Goal: Obtain resource: Download file/media

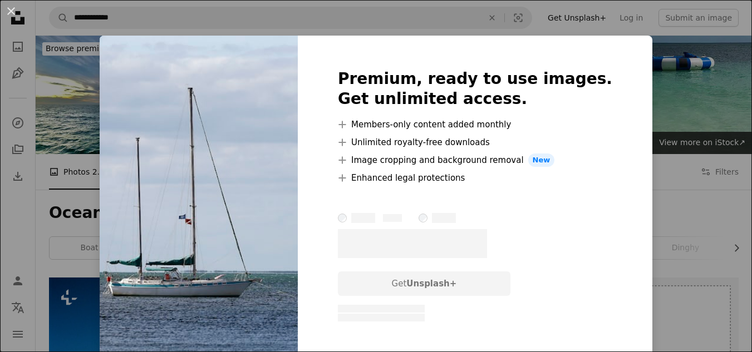
scroll to position [1686, 0]
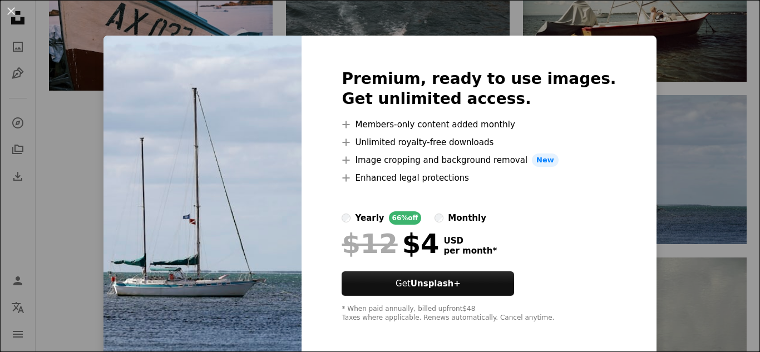
click at [622, 135] on div "Premium, ready to use images. Get unlimited access. A plus sign Members-only co…" at bounding box center [479, 196] width 354 height 320
click at [642, 130] on div "An X shape Premium, ready to use images. Get unlimited access. A plus sign Memb…" at bounding box center [380, 176] width 760 height 352
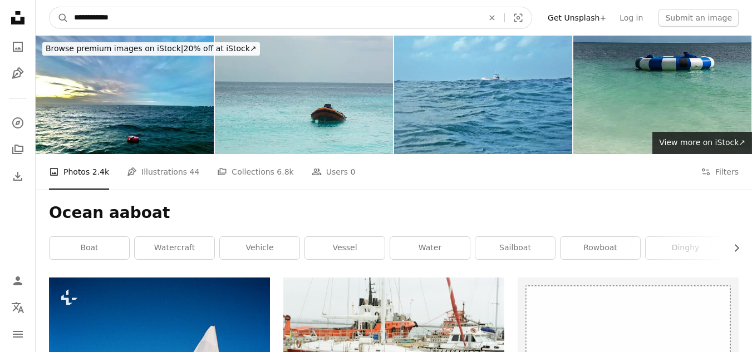
click at [105, 19] on input "**********" at bounding box center [273, 17] width 411 height 21
type input "**********"
click button "A magnifying glass" at bounding box center [59, 17] width 19 height 21
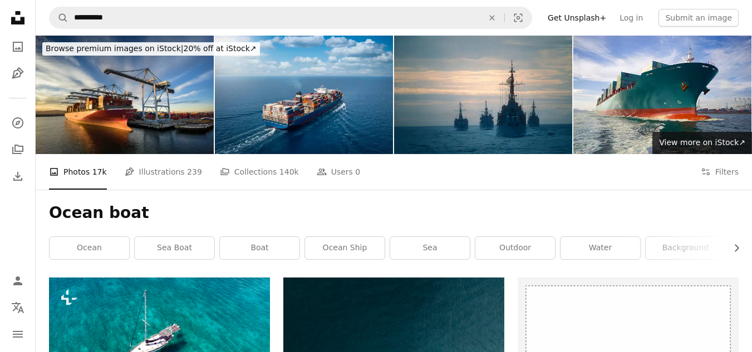
click at [739, 174] on div "A photo Photos 17k Pen Tool Illustrations 239 A stack of folders Collections 14…" at bounding box center [394, 172] width 716 height 36
click at [732, 174] on button "Filters Filters" at bounding box center [719, 172] width 38 height 36
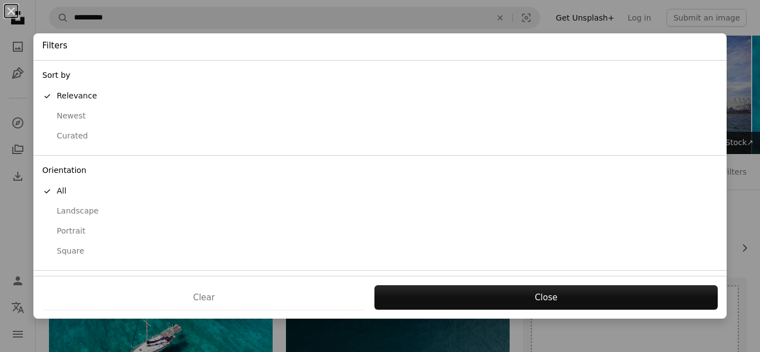
click at [76, 129] on button "Curated" at bounding box center [379, 136] width 693 height 20
click at [76, 129] on div "Sort by A checkmark Relevance Newest Curated Orientation A checkmark All Landsc…" at bounding box center [379, 168] width 693 height 216
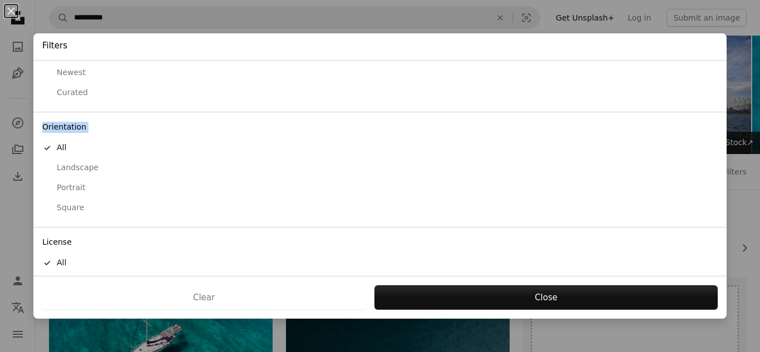
click at [76, 129] on div "Orientation A checkmark All Landscape Portrait Square" at bounding box center [379, 169] width 693 height 115
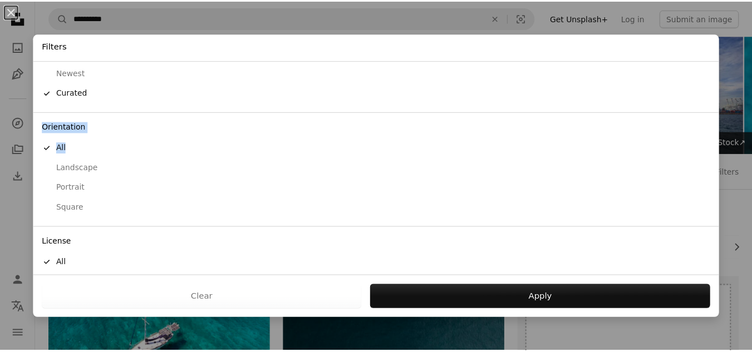
scroll to position [90, 0]
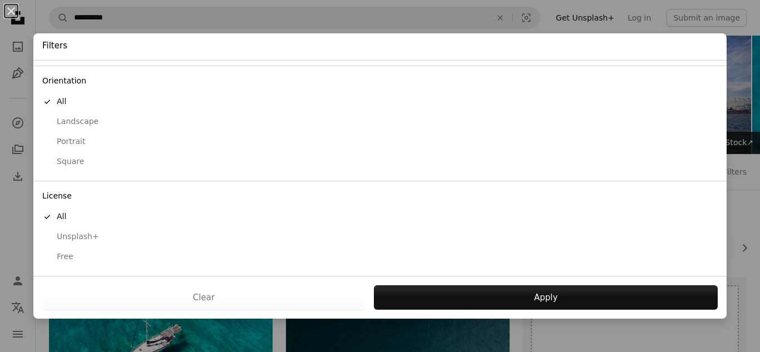
click at [62, 256] on div "Free" at bounding box center [379, 256] width 675 height 11
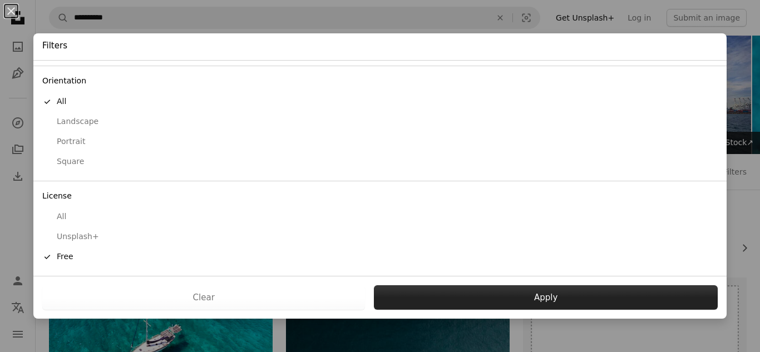
click at [476, 293] on button "Apply" at bounding box center [546, 297] width 344 height 24
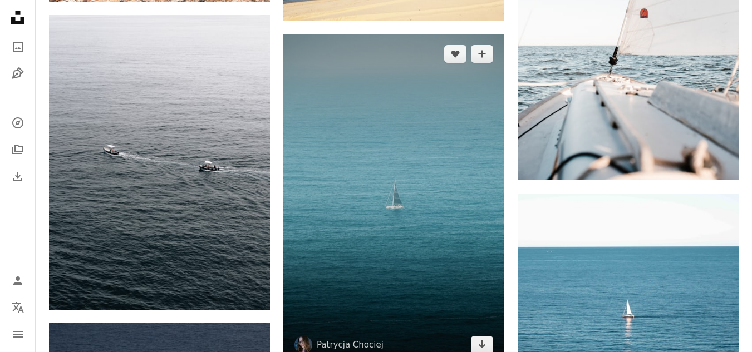
scroll to position [797, 0]
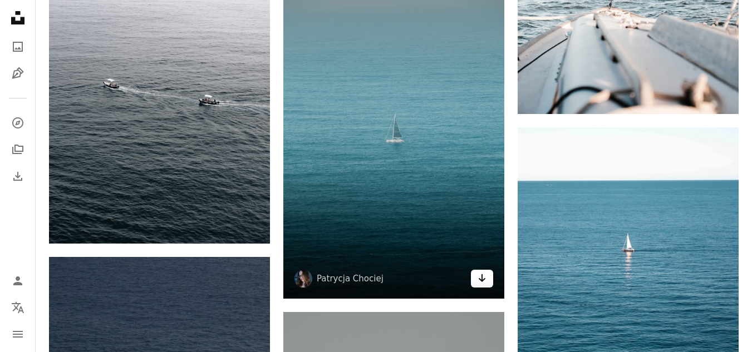
click at [480, 282] on icon "Arrow pointing down" at bounding box center [481, 277] width 9 height 13
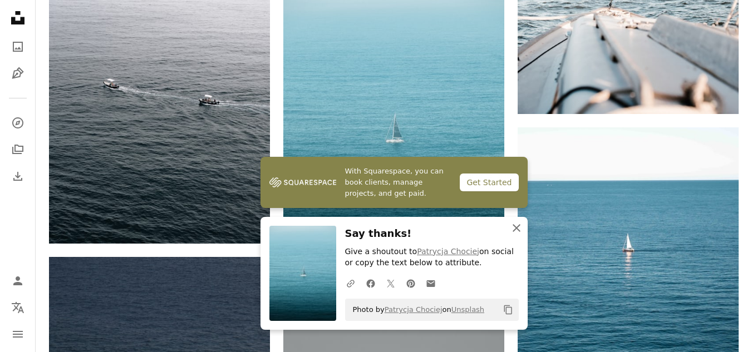
click at [516, 235] on button "An X shape Close" at bounding box center [516, 228] width 22 height 22
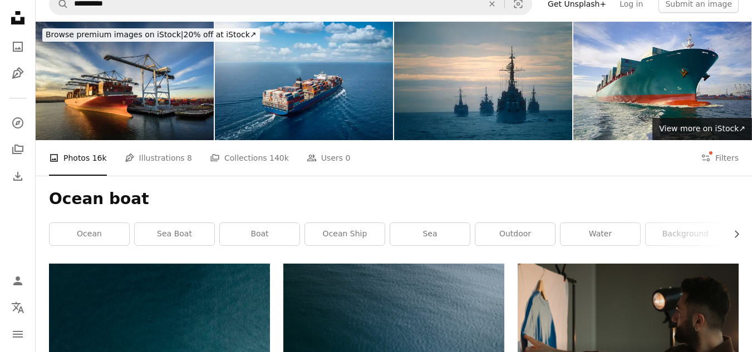
scroll to position [0, 0]
